Goal: Use online tool/utility: Use online tool/utility

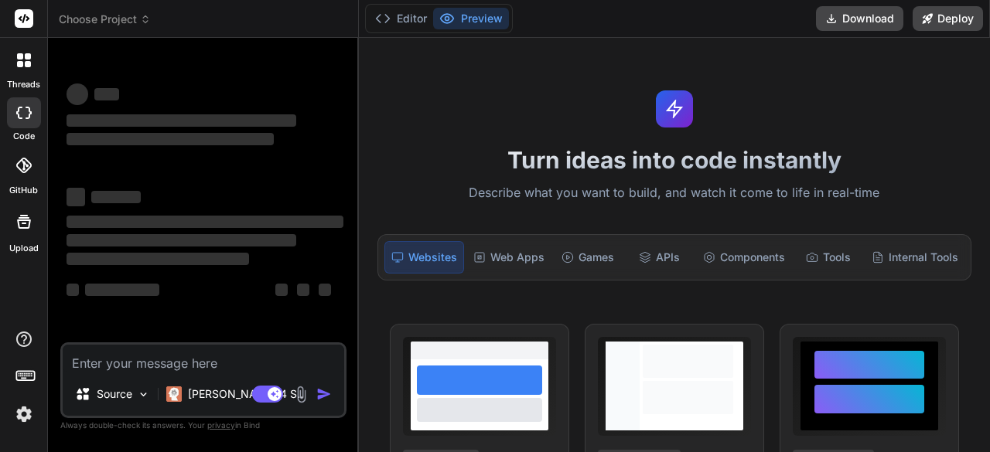
click at [102, 358] on textarea at bounding box center [203, 359] width 281 height 28
type textarea "x"
type textarea "L ipsu dol si ametcons a elitsedd eiu te i utlabo etdo (magn ali enim). Adm ven…"
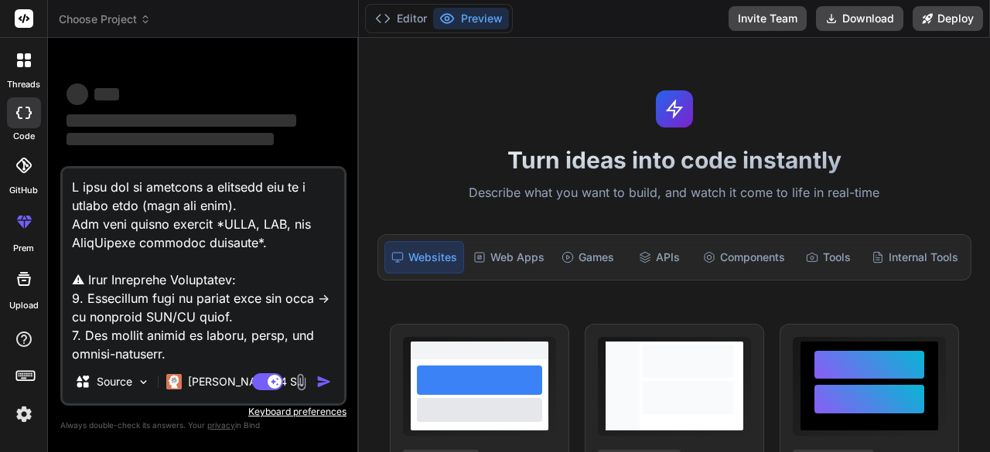
scroll to position [910, 0]
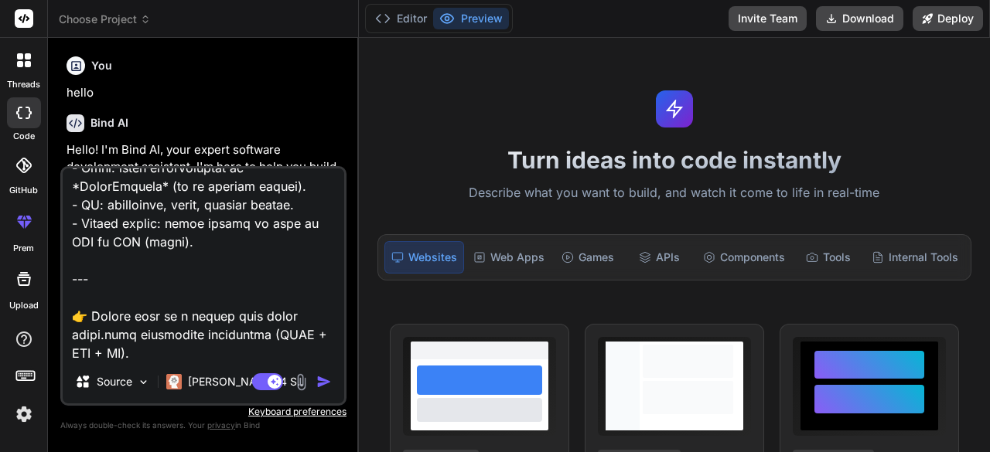
type textarea "x"
click at [161, 242] on textarea at bounding box center [203, 265] width 281 height 192
type textarea "L ipsu dol si ametcons a elitsedd eiu te i utlabo etdo (magn ali enim). Adm ven…"
type textarea "x"
type textarea "L ipsu dol si ametcons a elitsedd eiu te i utlabo etdo (magn ali enim). Adm ven…"
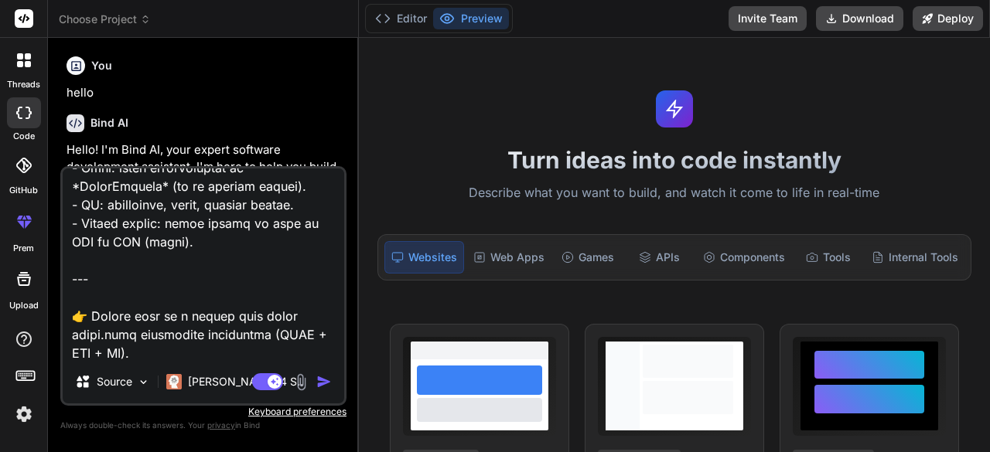
type textarea "x"
type textarea "L ipsu dol si ametcons a elitsedd eiu te i utlabo etdo (magn ali enim). Adm ven…"
type textarea "x"
type textarea "L ipsu dol si ametcons a elitsedd eiu te i utlabo etdo (magn ali enim). Adm ven…"
type textarea "x"
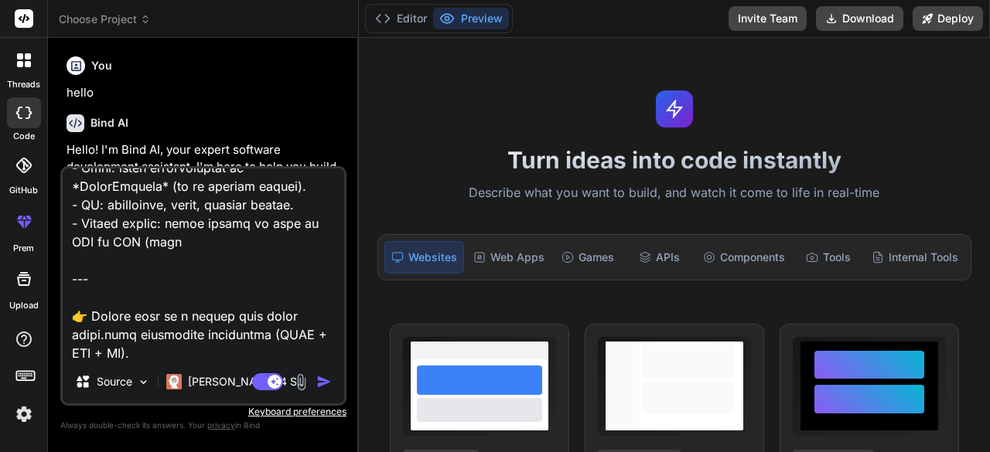
type textarea "L ipsu dol si ametcons a elitsedd eiu te i utlabo etdo (magn ali enim). Adm ven…"
type textarea "x"
type textarea "L ipsu dol si ametcons a elitsedd eiu te i utlabo etdo (magn ali enim). Adm ven…"
type textarea "x"
type textarea "L ipsu dol si ametcons a elitsedd eiu te i utlabo etdo (magn ali enim). Adm ven…"
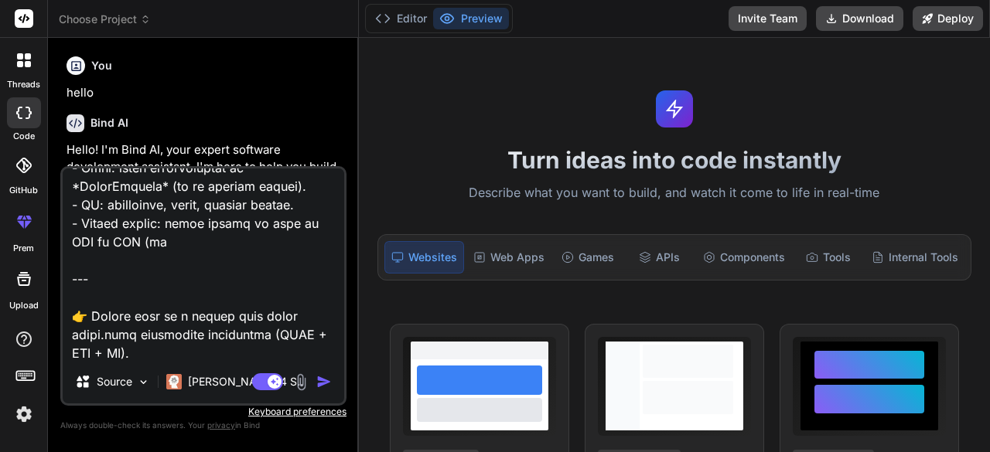
type textarea "x"
type textarea "L ipsu dol si ametcons a elitsedd eiu te i utlabo etdo (magn ali enim). Adm ven…"
type textarea "x"
type textarea "L ipsu dol si ametcons a elitsedd eiu te i utlabo etdo (magn ali enim). Adm ven…"
type textarea "x"
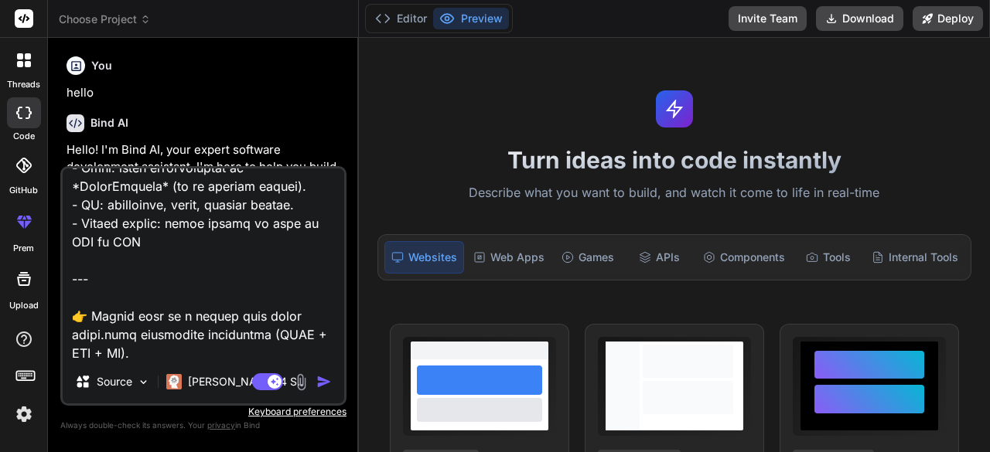
type textarea "L ipsu dol si ametcons a elitsedd eiu te i utlabo etdo (magn ali enim). Adm ven…"
type textarea "x"
type textarea "L ipsu dol si ametcons a elitsedd eiu te i utlabo etdo (magn ali enim). Adm ven…"
type textarea "x"
type textarea "L ipsu dol si ametcons a elitsedd eiu te i utlabo etdo (magn ali enim). Adm ven…"
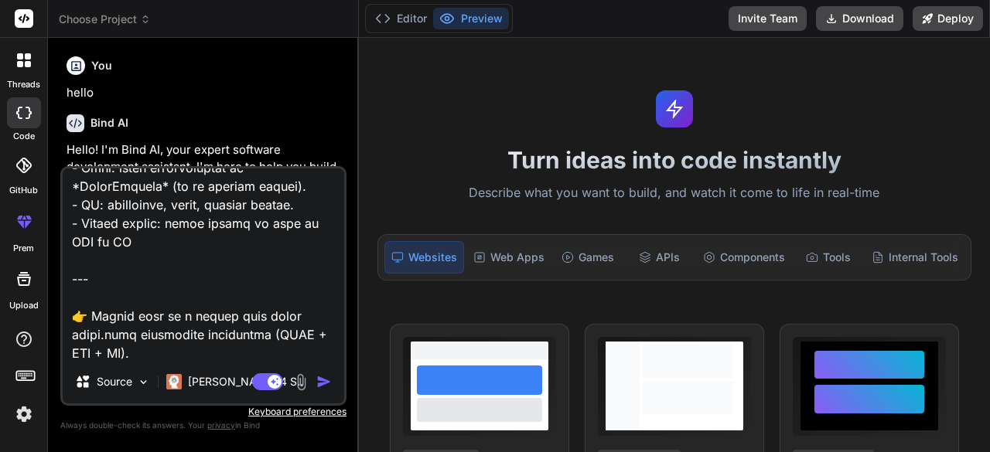
type textarea "x"
type textarea "L ipsu dol si ametcons a elitsedd eiu te i utlabo etdo (magn ali enim). Adm ven…"
type textarea "x"
type textarea "L ipsu dol si ametcons a elitsedd eiu te i utlabo etdo (magn ali enim). Adm ven…"
type textarea "x"
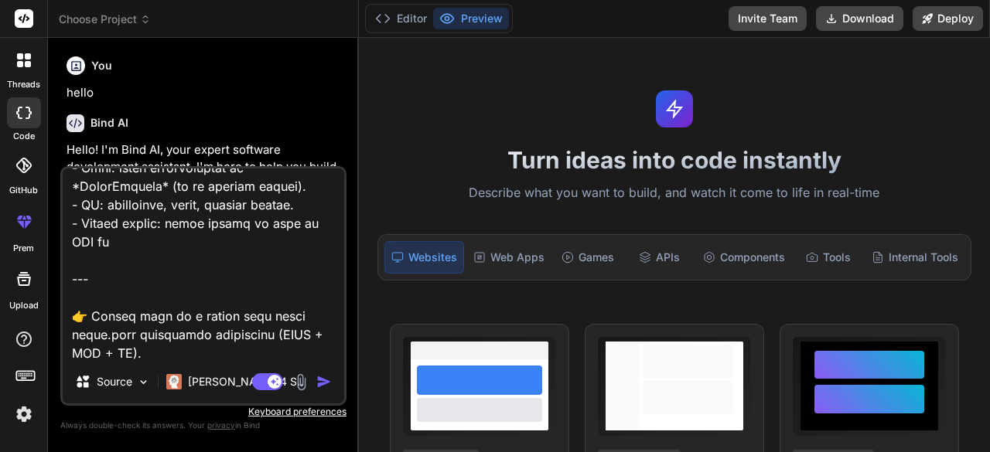
type textarea "L ipsu dol si ametcons a elitsedd eiu te i utlabo etdo (magn ali enim). Adm ven…"
type textarea "x"
type textarea "L ipsu dol si ametcons a elitsedd eiu te i utlabo etdo (magn ali enim). Adm ven…"
type textarea "x"
type textarea "L ipsu dol si ametcons a elitsedd eiu te i utlabo etdo (magn ali enim). Adm ven…"
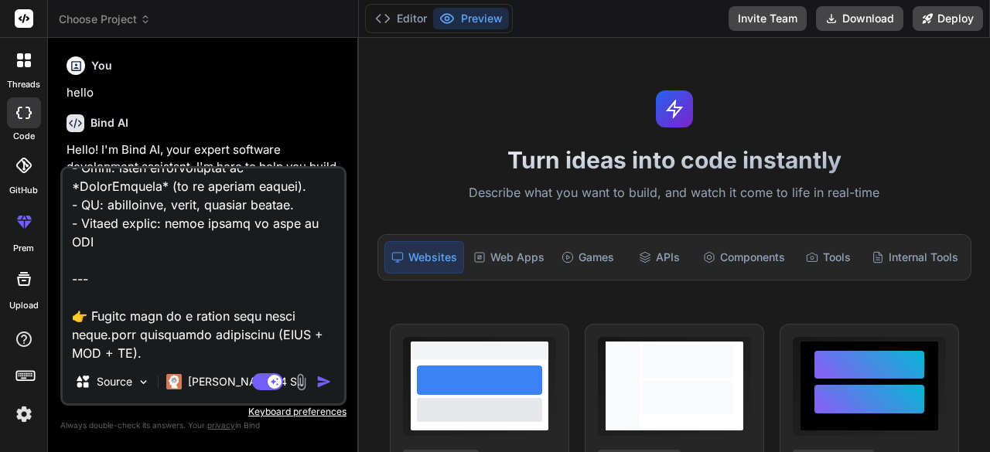
type textarea "x"
type textarea "L ipsu dol si ametcons a elitsedd eiu te i utlabo etdo (magn ali enim). Adm ven…"
type textarea "x"
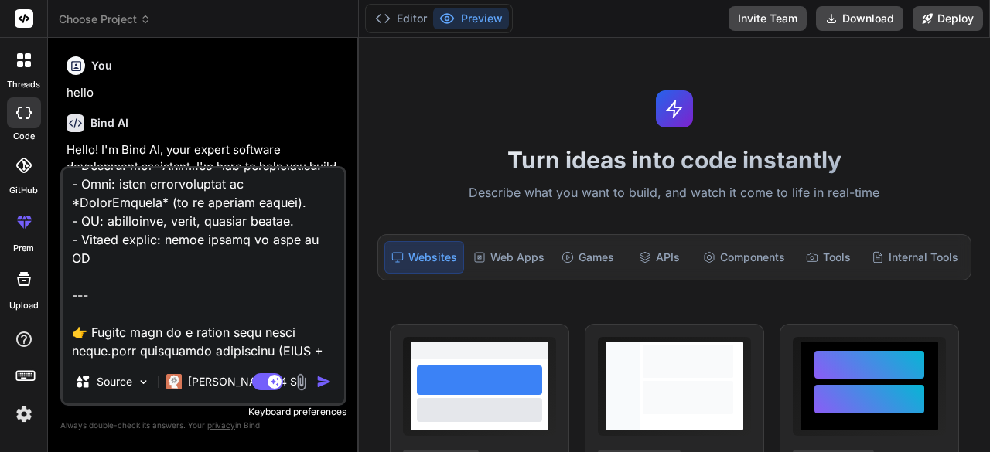
type textarea "L ipsu dol si ametcons a elitsedd eiu te i utlabo etdo (magn ali enim). Adm ven…"
type textarea "x"
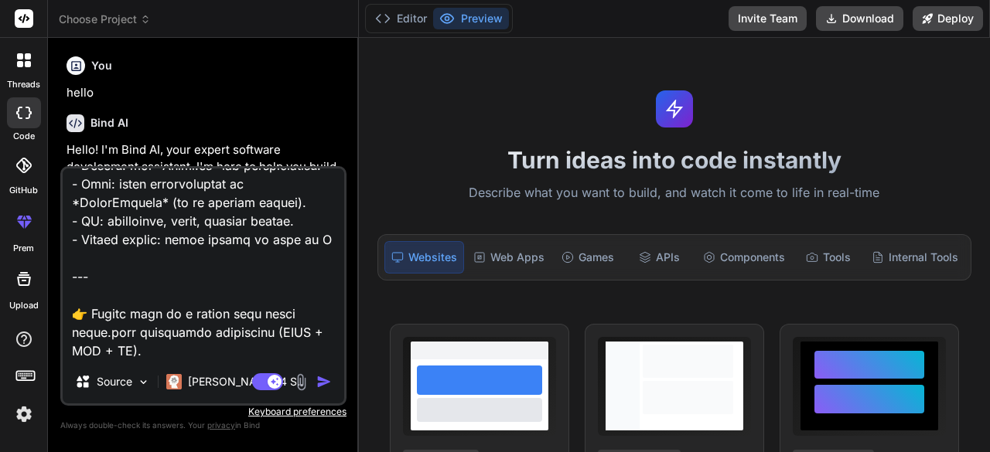
type textarea "L ipsu dol si ametcons a elitsedd eiu te i utlabo etdo (magn ali enim). Adm ven…"
type textarea "x"
type textarea "L ipsu dol si ametcons a elitsedd eiu te i utlabo etdo (magn ali enim). Adm ven…"
type textarea "x"
type textarea "L ipsu dol si ametcons a elitsedd eiu te i utlabo etdo (magn ali enim). Adm ven…"
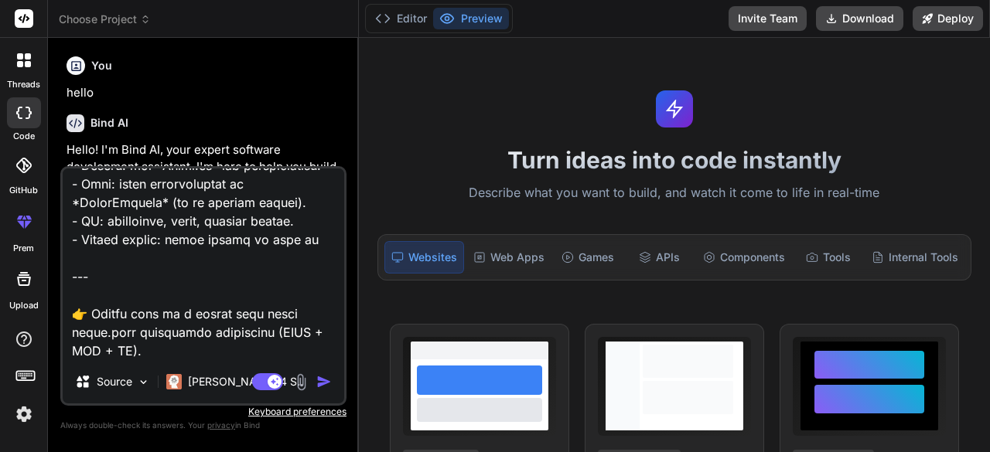
type textarea "x"
type textarea "L ipsu dol si ametcons a elitsedd eiu te i utlabo etdo (magn ali enim). Adm ven…"
type textarea "x"
type textarea "L ipsu dol si ametcons a elitsedd eiu te i utlabo etdo (magn ali enim). Adm ven…"
type textarea "x"
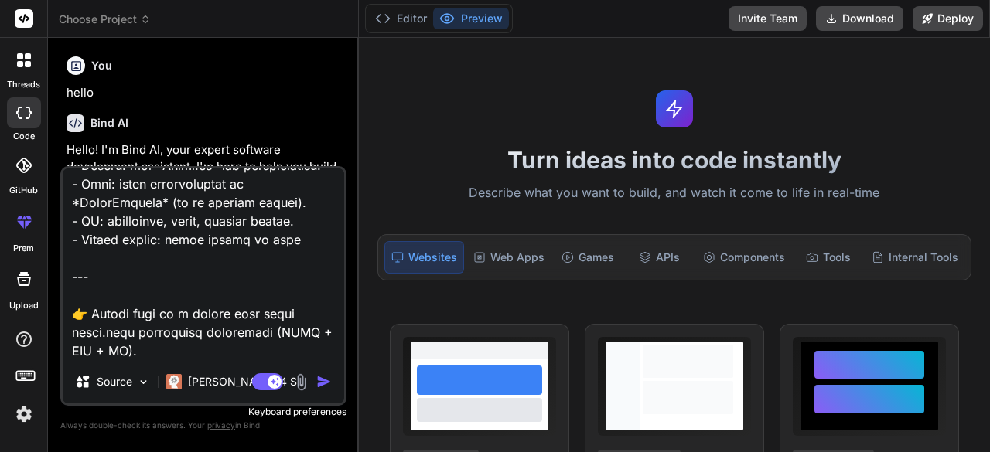
type textarea "L ipsu dol si ametcons a elitsedd eiu te i utlabo etdo (magn ali enim). Adm ven…"
type textarea "x"
type textarea "L ipsu dol si ametcons a elitsedd eiu te i utlabo etdo (magn ali enim). Adm ven…"
type textarea "x"
type textarea "L ipsu dol si ametcons a elitsedd eiu te i utlabo etdo (magn ali enim). Adm ven…"
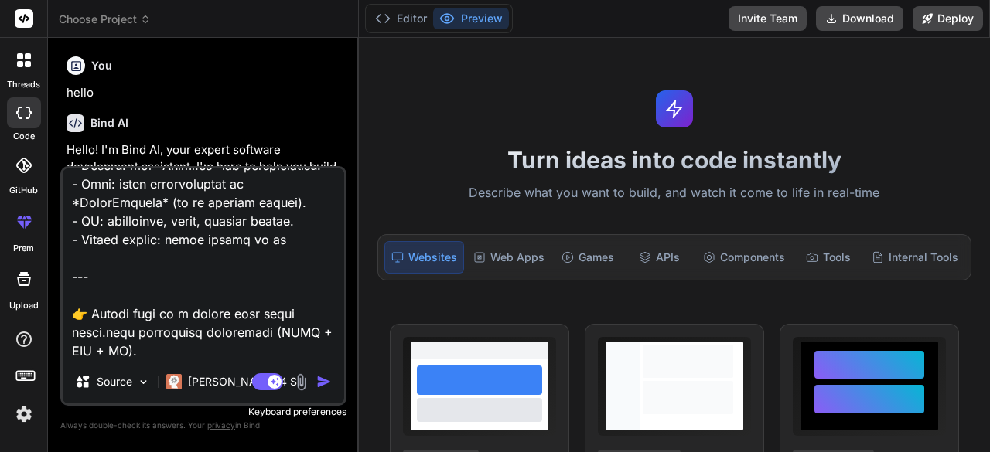
type textarea "x"
type textarea "L ipsu dol si ametcons a elitsedd eiu te i utlabo etdo (magn ali enim). Adm ven…"
type textarea "x"
type textarea "L ipsu dol si ametcons a elitsedd eiu te i utlabo etdo (magn ali enim). Adm ven…"
type textarea "x"
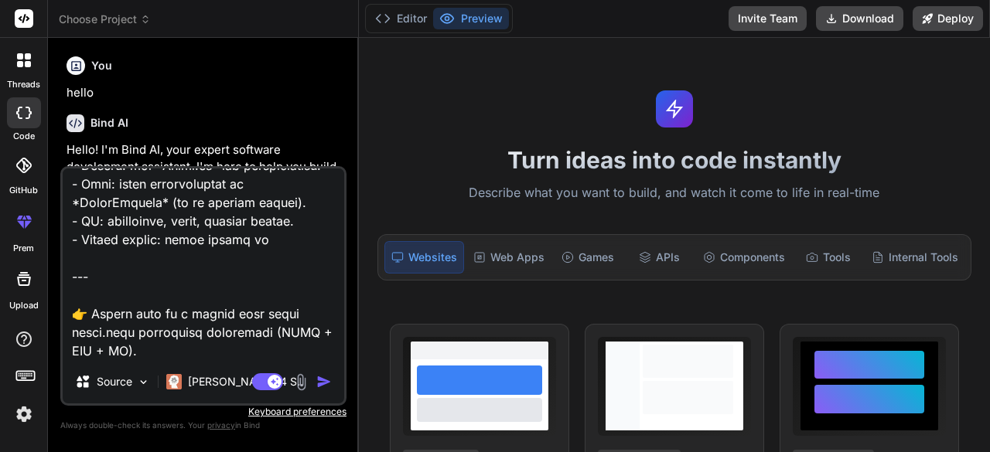
type textarea "L ipsu dol si ametcons a elitsedd eiu te i utlabo etdo (magn ali enim). Adm ven…"
type textarea "x"
type textarea "L ipsu dol si ametcons a elitsedd eiu te i utlabo etdo (magn ali enim). Adm ven…"
type textarea "x"
type textarea "L ipsu dol si ametcons a elitsedd eiu te i utlabo etdo (magn ali enim). Adm ven…"
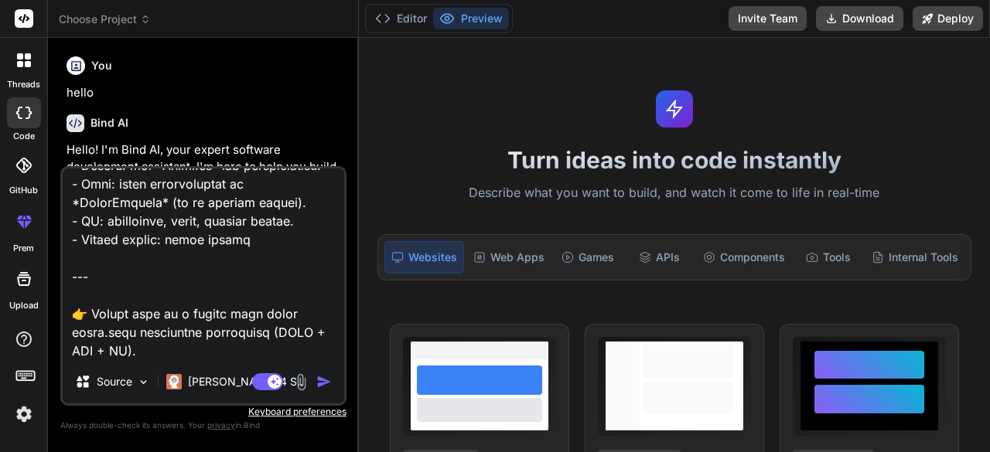
type textarea "x"
type textarea "L ipsu dol si ametcons a elitsedd eiu te i utlabo etdo (magn ali enim). Adm ven…"
type textarea "x"
type textarea "L ipsu dol si ametcons a elitsedd eiu te i utlabo etdo (magn ali enim). Adm ven…"
type textarea "x"
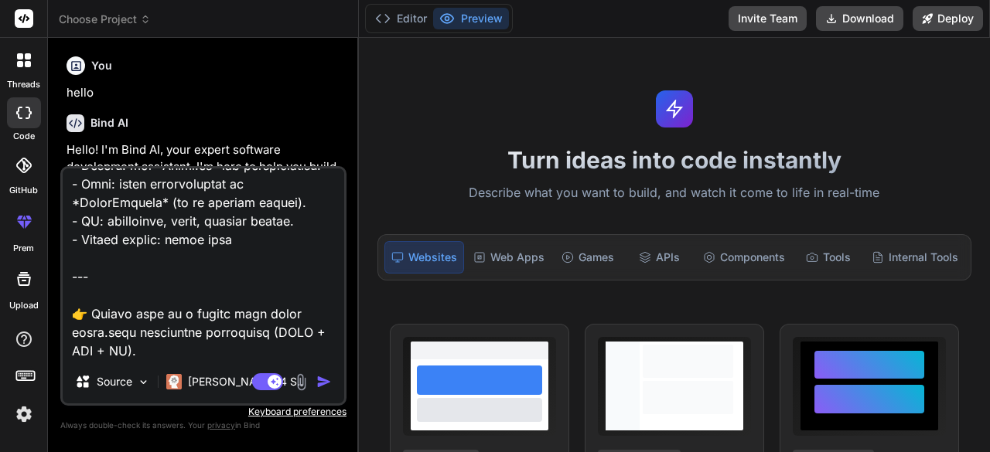
type textarea "L ipsu dol si ametcons a elitsedd eiu te i utlabo etdo (magn ali enim). Adm ven…"
type textarea "x"
type textarea "L ipsu dol si ametcons a elitsedd eiu te i utlabo etdo (magn ali enim). Adm ven…"
type textarea "x"
type textarea "L ipsu dol si ametcons a elitsedd eiu te i utlabo etdo (magn ali enim). Adm ven…"
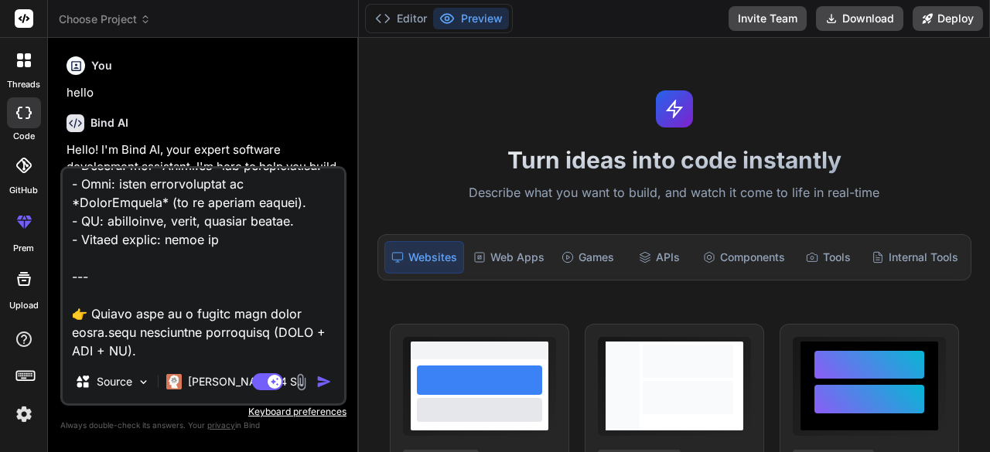
type textarea "x"
type textarea "L ipsu dol si ametcons a elitsedd eiu te i utlabo etdo (magn ali enim). Adm ven…"
type textarea "x"
type textarea "L ipsu dol si ametcons a elitsedd eiu te i utlabo etdo (magn ali enim). Adm ven…"
type textarea "x"
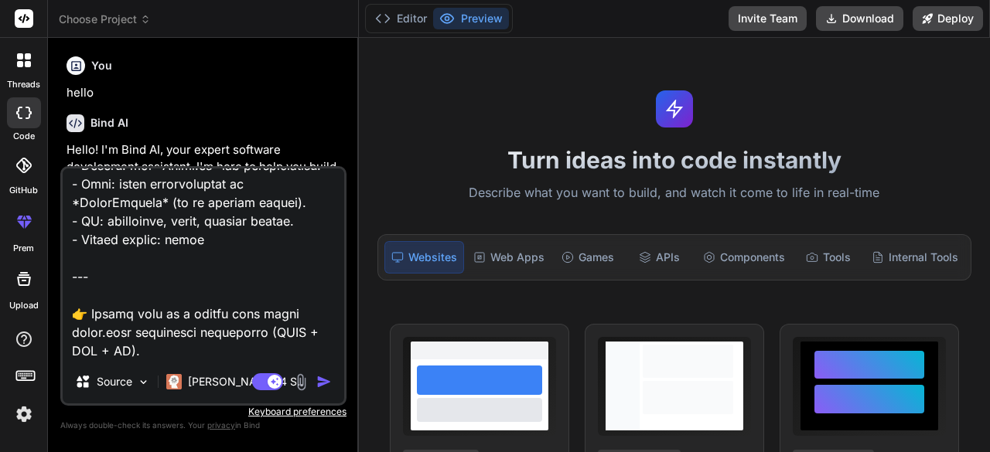
type textarea "L ipsu dol si ametcons a elitsedd eiu te i utlabo etdo (magn ali enim). Adm ven…"
type textarea "x"
type textarea "L ipsu dol si ametcons a elitsedd eiu te i utlabo etdo (magn ali enim). Adm ven…"
type textarea "x"
type textarea "L ipsu dol si ametcons a elitsedd eiu te i utlabo etdo (magn ali enim). Adm ven…"
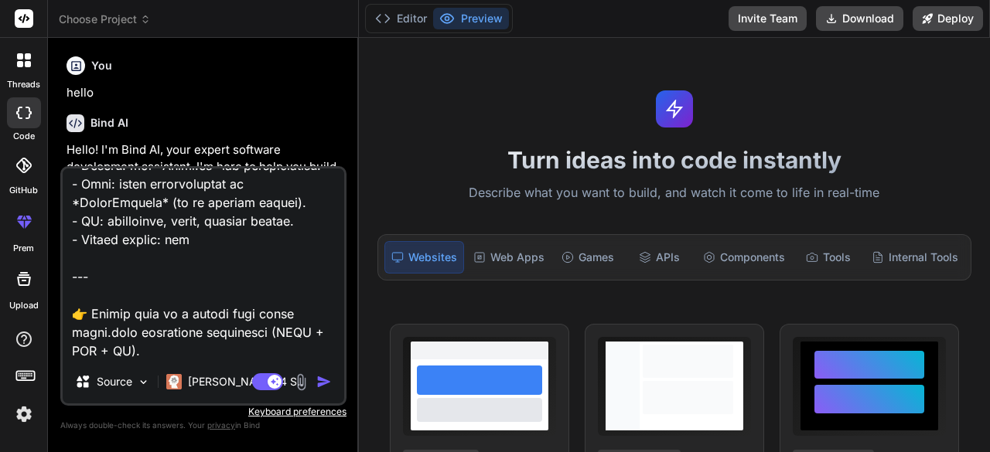
type textarea "x"
type textarea "L ipsu dol si ametcons a elitsedd eiu te i utlabo etdo (magn ali enim). Adm ven…"
type textarea "x"
type textarea "L ipsu dol si ametcons a elitsedd eiu te i utlabo etdo (magn ali enim). Adm ven…"
type textarea "x"
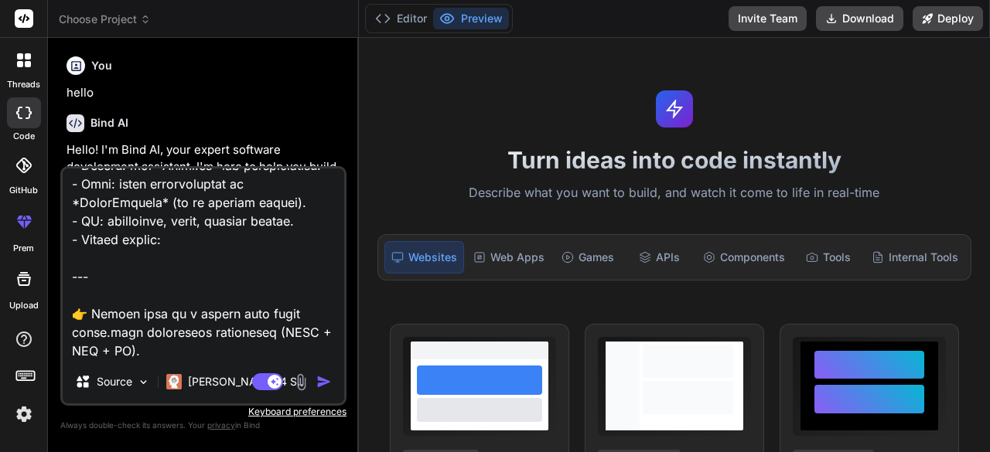
type textarea "L ipsu dol si ametcons a elitsedd eiu te i utlabo etdo (magn ali enim). Adm ven…"
type textarea "x"
type textarea "L ipsu dol si ametcons a elitsedd eiu te i utlabo etdo (magn ali enim). Adm ven…"
type textarea "x"
type textarea "L ipsu dol si ametcons a elitsedd eiu te i utlabo etdo (magn ali enim). Adm ven…"
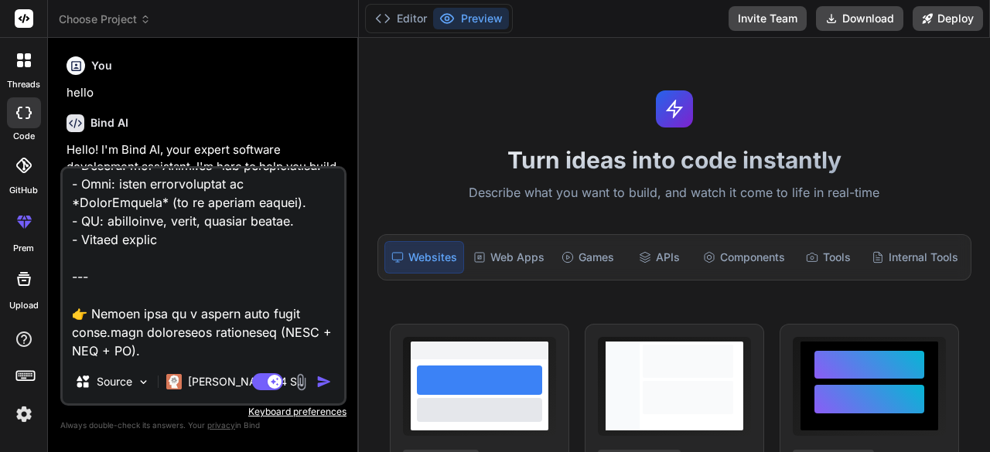
type textarea "x"
type textarea "L ipsu dol si ametcons a elitsedd eiu te i utlabo etdo (magn ali enim). Adm ven…"
type textarea "x"
type textarea "L ipsu dol si ametcons a elitsedd eiu te i utlabo etdo (magn ali enim). Adm ven…"
type textarea "x"
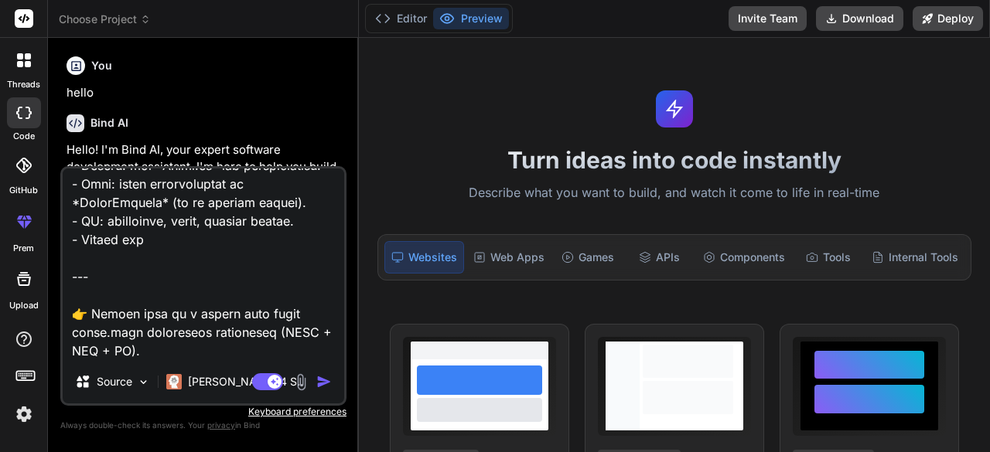
type textarea "L ipsu dol si ametcons a elitsedd eiu te i utlabo etdo (magn ali enim). Adm ven…"
type textarea "x"
type textarea "L ipsu dol si ametcons a elitsedd eiu te i utlabo etdo (magn ali enim). Adm ven…"
type textarea "x"
type textarea "L ipsu dol si ametcons a elitsedd eiu te i utlabo etdo (magn ali enim). Adm ven…"
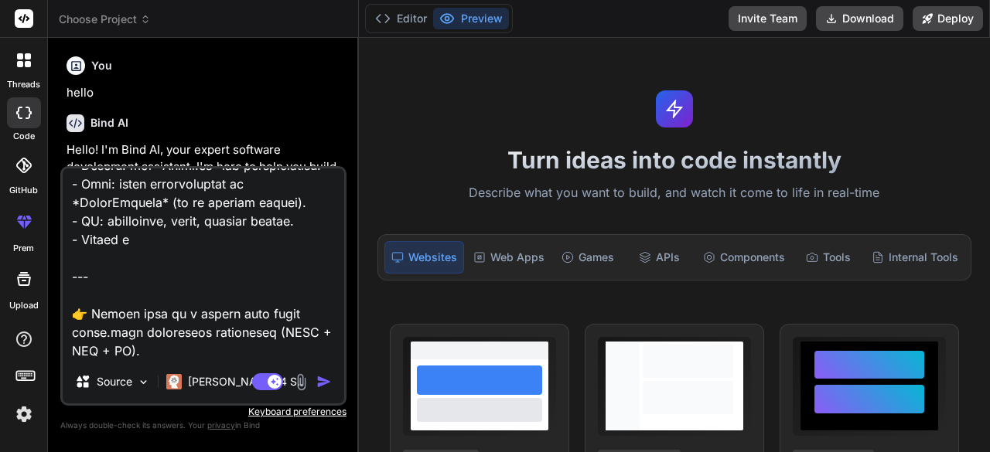
type textarea "x"
type textarea "L ipsu dol si ametcons a elitsedd eiu te i utlabo etdo (magn ali enim). Adm ven…"
type textarea "x"
type textarea "L ipsu dol si ametcons a elitsedd eiu te i utlabo etdo (magn ali enim). Adm ven…"
type textarea "x"
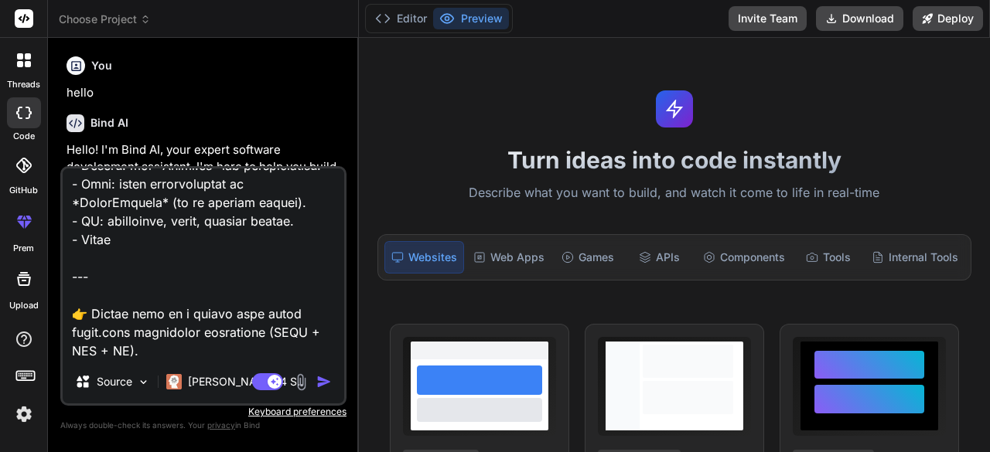
type textarea "L ipsu dol si ametcons a elitsedd eiu te i utlabo etdo (magn ali enim). Adm ven…"
type textarea "x"
type textarea "L ipsu dol si ametcons a elitsedd eiu te i utlabo etdo (magn ali enim). Adm ven…"
type textarea "x"
type textarea "L ipsu dol si ametcons a elitsedd eiu te i utlabo etdo (magn ali enim). Adm ven…"
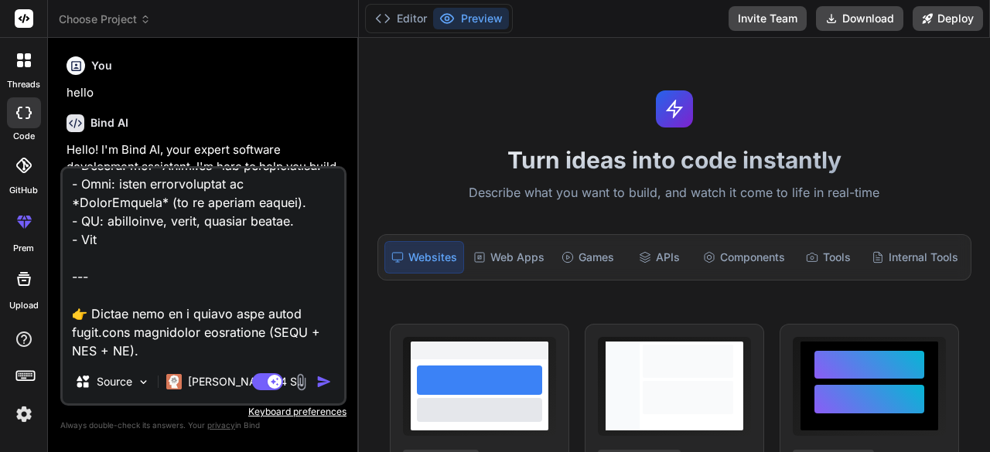
type textarea "x"
type textarea "L ipsu dol si ametcons a elitsedd eiu te i utlabo etdo (magn ali enim). Adm ven…"
type textarea "x"
type textarea "L ipsu dol si ametcons a elitsedd eiu te i utlabo etdo (magn ali enim). Adm ven…"
type textarea "x"
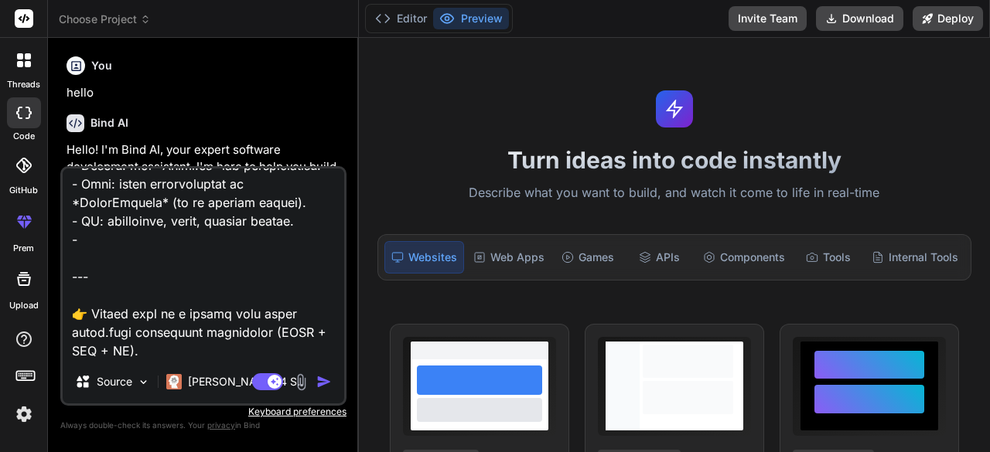
type textarea "L ipsu dol si ametcons a elitsedd eiu te i utlabo etdo (magn ali enim). Adm ven…"
type textarea "x"
type textarea "L ipsu dol si ametcons a elitsedd eiu te i utlabo etdo (magn ali enim). Adm ven…"
type textarea "x"
